Goal: Information Seeking & Learning: Learn about a topic

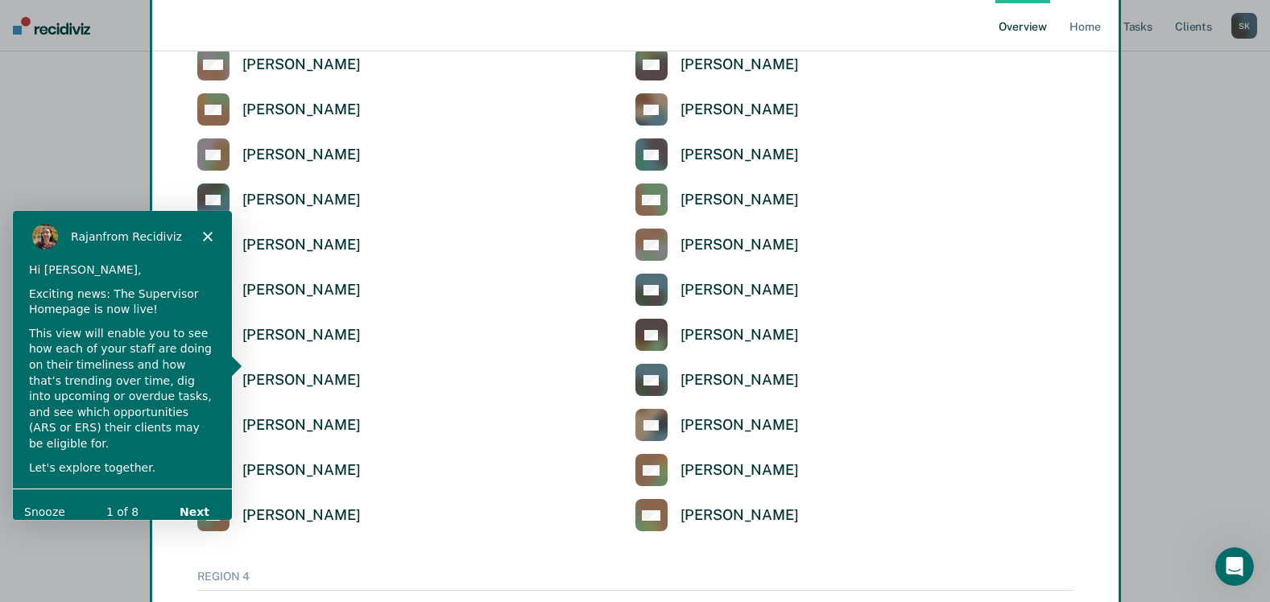
scroll to position [3695, 0]
